Goal: Find specific page/section: Find specific page/section

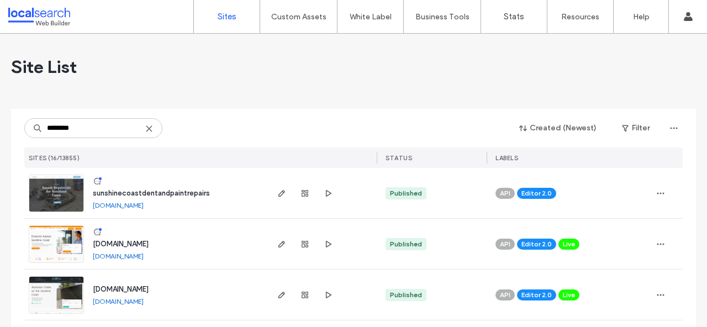
type input "********"
click at [66, 189] on img at bounding box center [56, 212] width 54 height 75
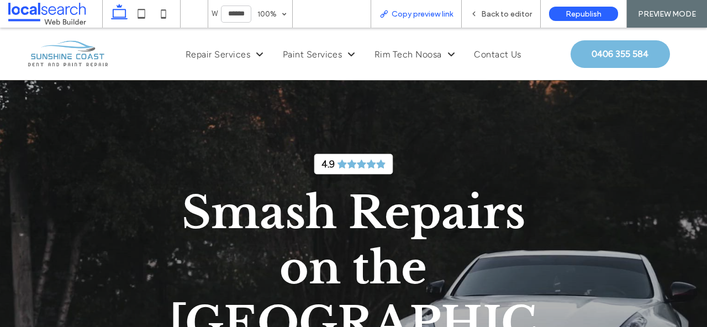
click at [419, 14] on span "Copy preview link" at bounding box center [422, 13] width 61 height 9
